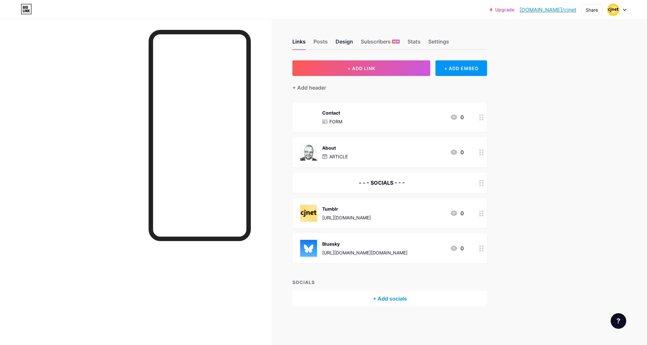
click at [347, 42] on div "Design" at bounding box center [345, 44] width 18 height 12
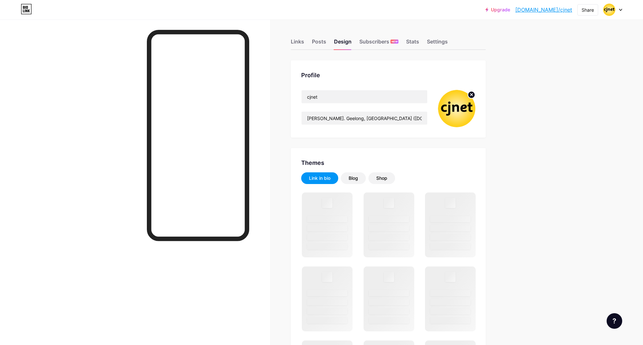
click at [474, 92] on circle at bounding box center [471, 94] width 7 height 7
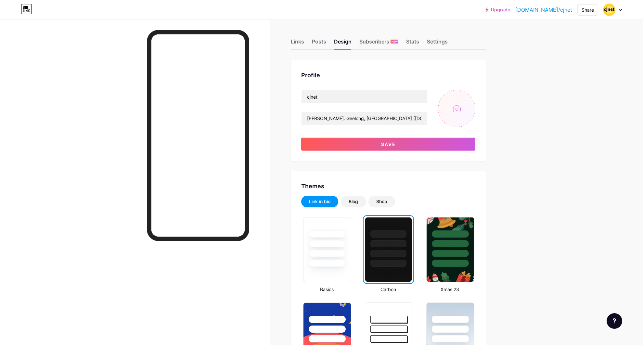
click at [469, 111] on input "file" at bounding box center [456, 108] width 37 height 37
type input "C:\fakepath\1000-cjnet-[PERSON_NAME]-03.png"
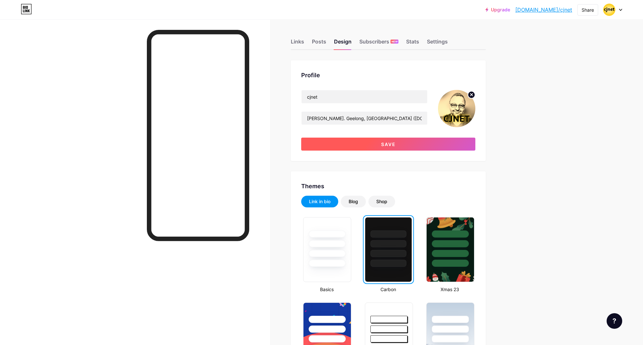
click at [385, 143] on span "Save" at bounding box center [388, 145] width 15 height 6
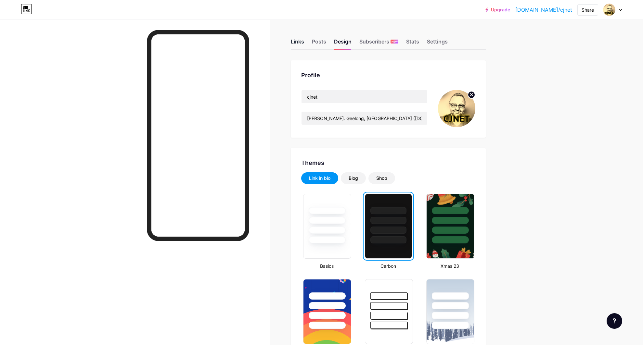
click at [295, 40] on div "Links" at bounding box center [297, 44] width 13 height 12
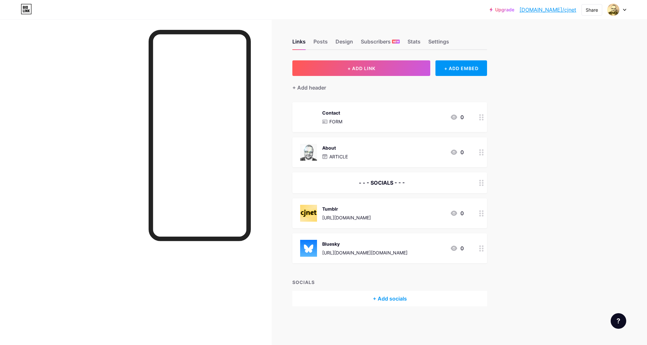
click at [409, 213] on div "Tumblr [URL][DOMAIN_NAME] 0" at bounding box center [382, 213] width 164 height 17
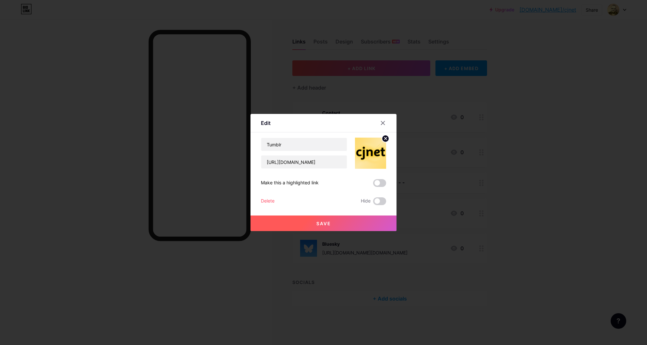
click at [385, 139] on icon at bounding box center [386, 138] width 2 height 2
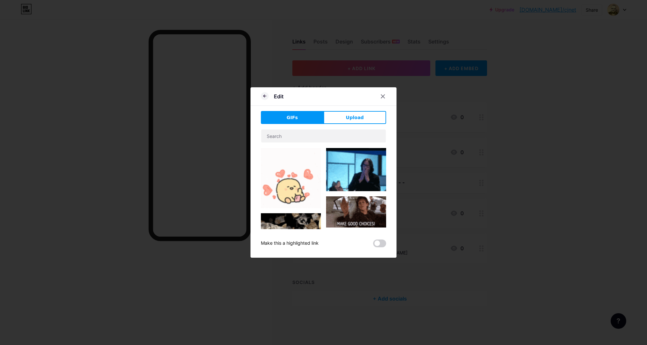
click at [356, 125] on div "GIFs Upload Content YouTube Play YouTube video without leaving your page. ADD V…" at bounding box center [323, 179] width 125 height 136
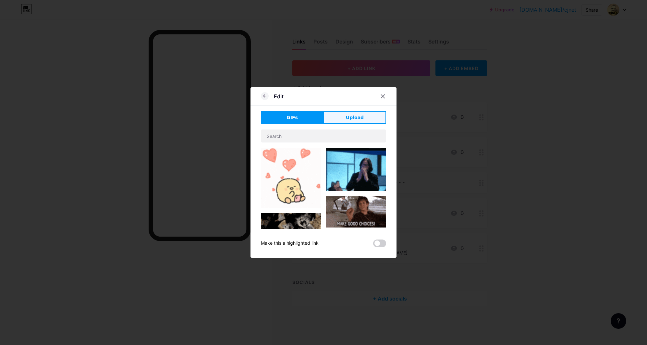
click at [356, 119] on span "Upload" at bounding box center [355, 117] width 18 height 7
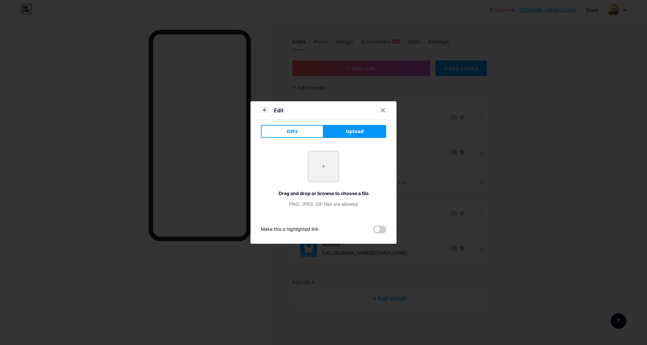
click at [321, 167] on input "file" at bounding box center [323, 166] width 31 height 31
type input "C:\fakepath\512-cjnet-02.png"
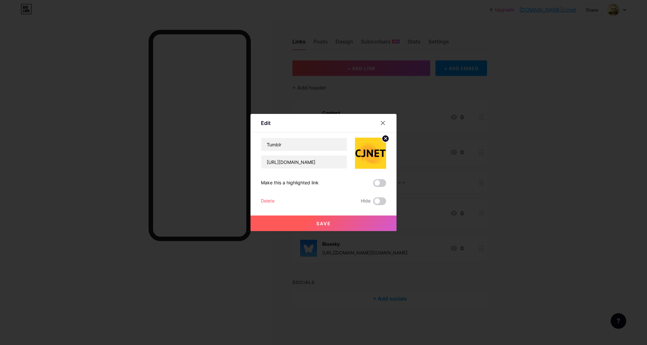
click at [321, 223] on span "Save" at bounding box center [324, 224] width 15 height 6
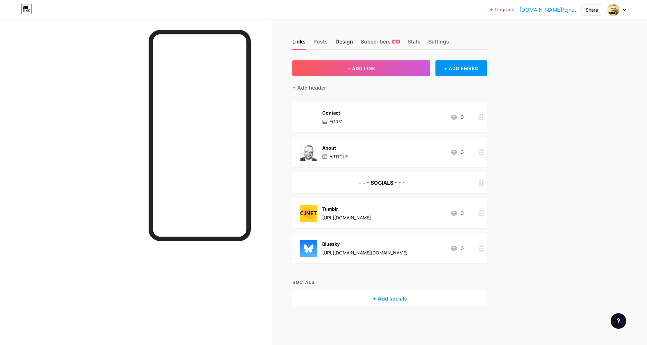
click at [347, 43] on div "Design" at bounding box center [345, 44] width 18 height 12
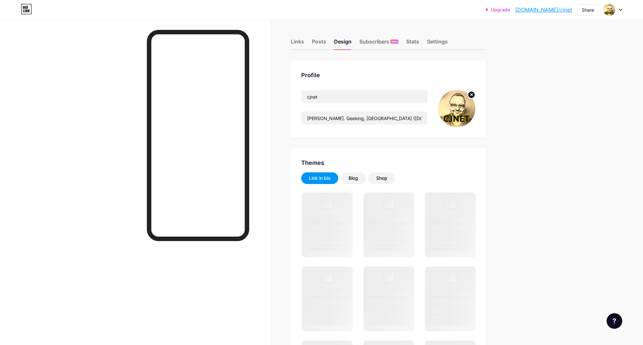
click at [472, 95] on icon at bounding box center [471, 95] width 2 height 2
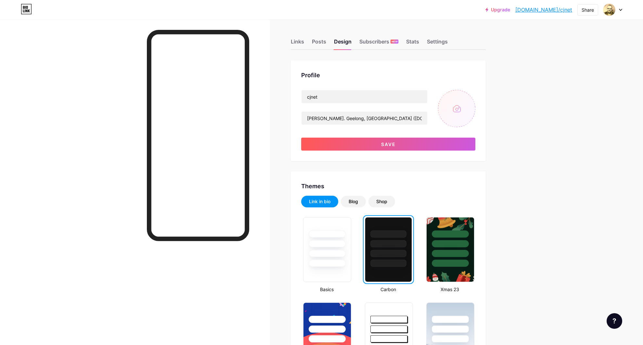
click at [457, 108] on input "file" at bounding box center [456, 108] width 37 height 37
type input "C:\fakepath\2000-cjnet-05.png"
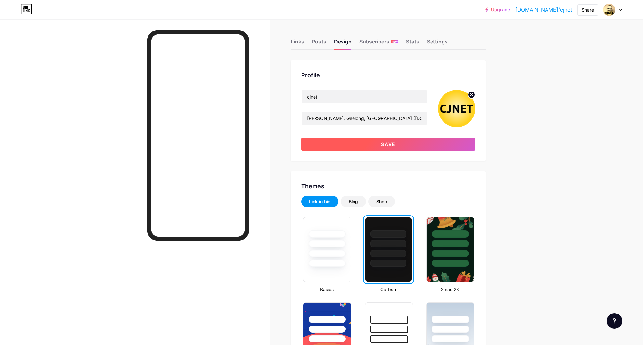
click at [390, 142] on span "Save" at bounding box center [388, 145] width 15 height 6
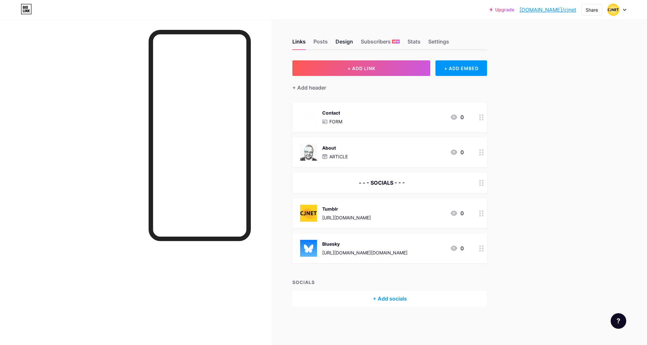
click at [346, 41] on div "Design" at bounding box center [345, 44] width 18 height 12
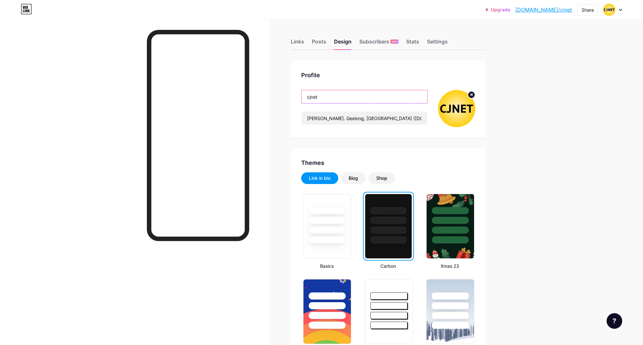
drag, startPoint x: 335, startPoint y: 95, endPoint x: 305, endPoint y: 95, distance: 30.2
click at [305, 95] on input "cjnet" at bounding box center [364, 96] width 126 height 13
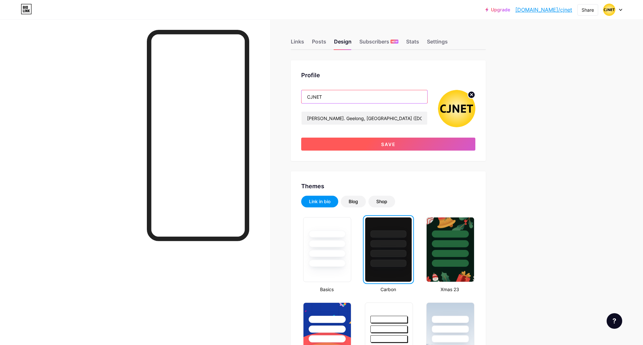
type input "CJNET"
click at [395, 143] on span "Save" at bounding box center [388, 145] width 15 height 6
